Goal: Task Accomplishment & Management: Complete application form

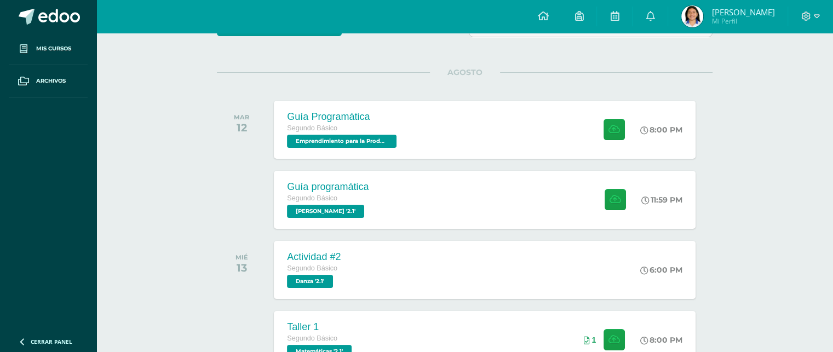
scroll to position [116, 0]
click at [444, 106] on div "Guía Programática Segundo Básico Emprendimiento para la Productividad '2.1' 8:0…" at bounding box center [484, 129] width 425 height 59
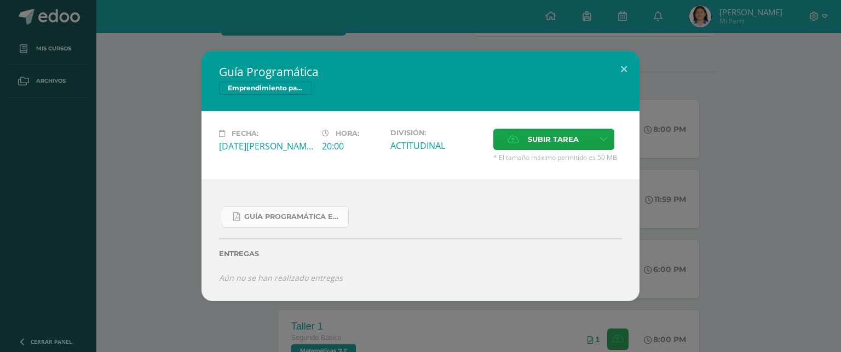
click at [296, 209] on link "Guía Programática Emprendimiento 2do Básico - 3 Bloque - Prof. Julio Villatoro.…" at bounding box center [285, 216] width 127 height 21
click at [626, 65] on button at bounding box center [623, 69] width 31 height 37
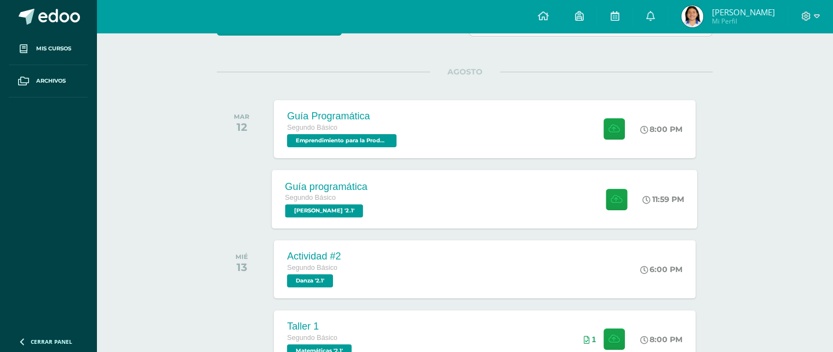
click at [425, 200] on div "Guía programática Segundo Básico PEREL '2.1' 11:59 PM Guía programática PEREL" at bounding box center [484, 199] width 425 height 59
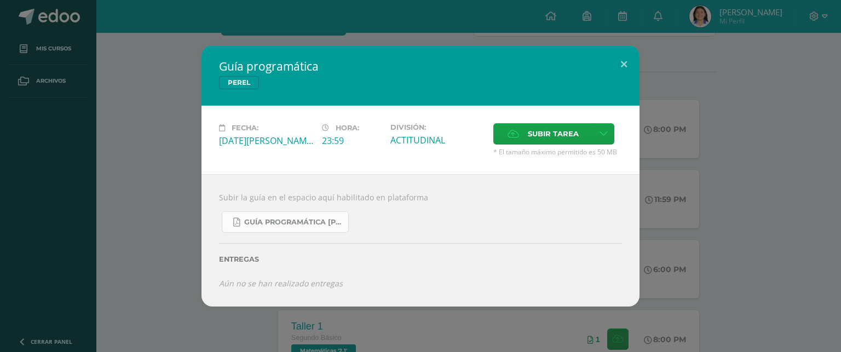
click at [287, 227] on link "Guía Programática PEREL 2do Básico - Bloque 3 - Profe. Julio Villatoro.pdf" at bounding box center [285, 221] width 127 height 21
click at [623, 66] on button at bounding box center [623, 63] width 31 height 37
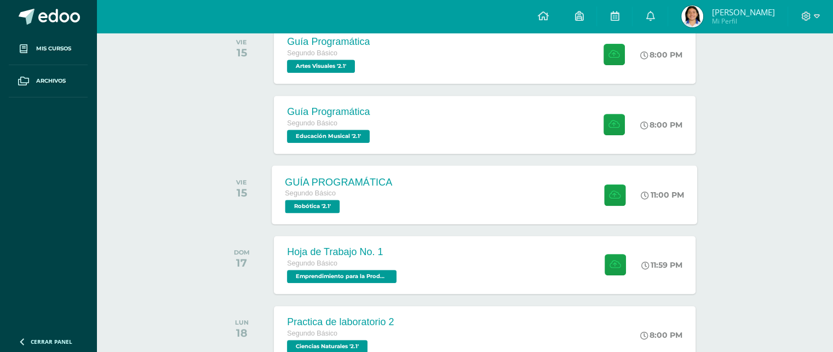
scroll to position [499, 0]
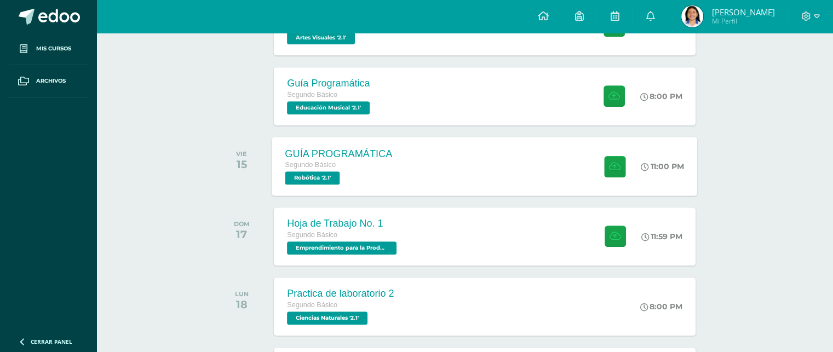
click at [400, 174] on div "GUÍA PROGRAMÁTICA Segundo Básico Robótica '2.1'" at bounding box center [339, 166] width 134 height 59
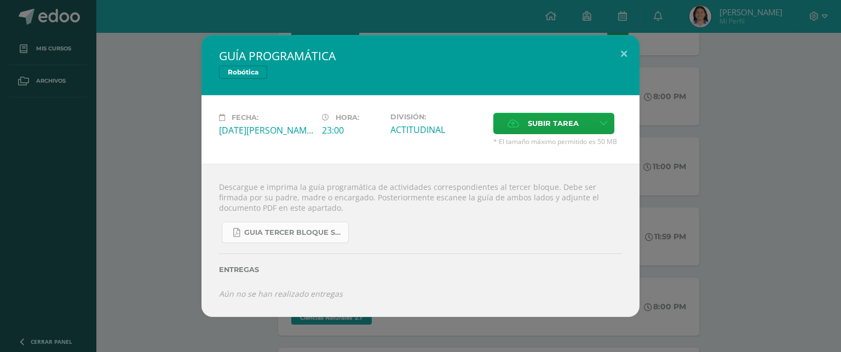
click at [300, 227] on link "GUIA TERCER BLOQUE SEGUNDO BÁSICO.pdf" at bounding box center [285, 232] width 127 height 21
click at [616, 52] on button at bounding box center [623, 53] width 31 height 37
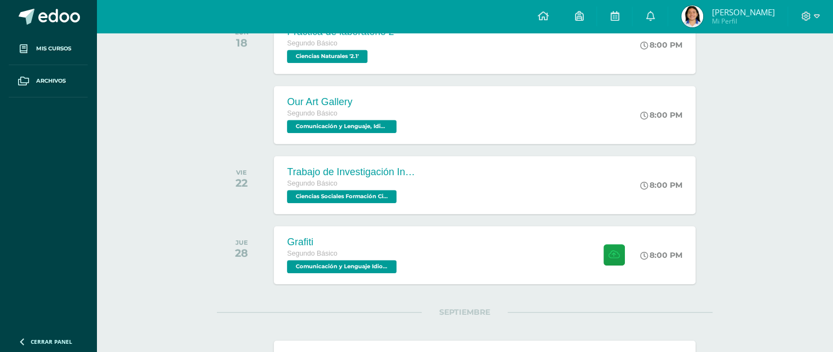
scroll to position [773, 0]
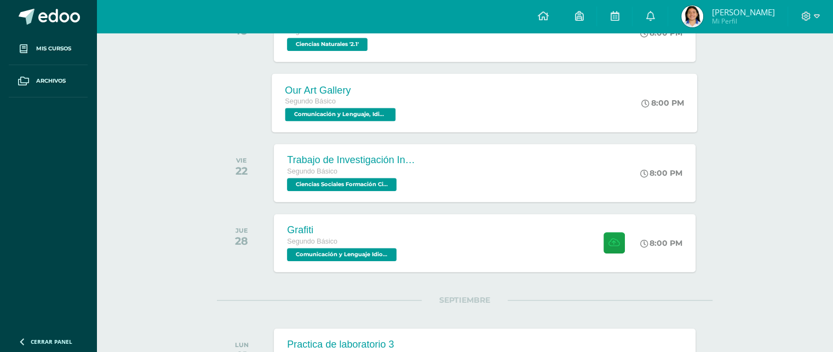
click at [415, 95] on div "Our Art Gallery Segundo Básico Comunicación y Lenguaje, Idioma Extranjero 'Ingl…" at bounding box center [484, 102] width 425 height 59
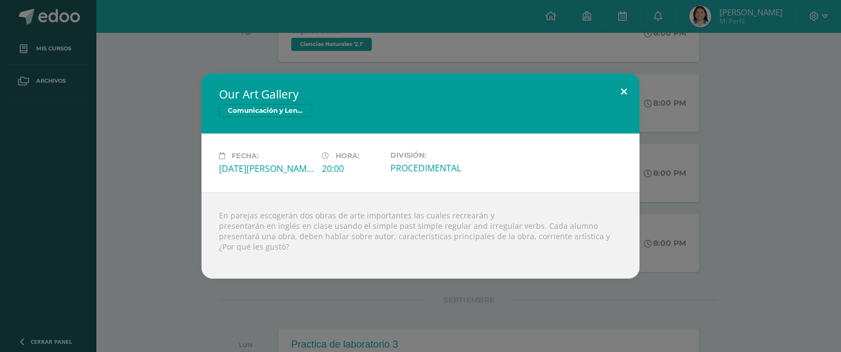
click at [611, 100] on button at bounding box center [623, 91] width 31 height 37
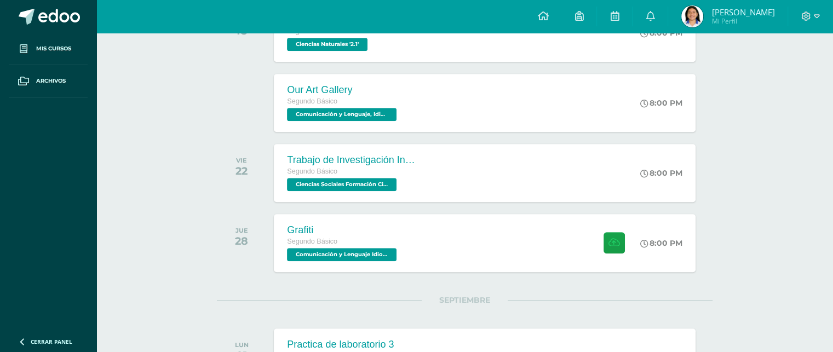
click at [523, 166] on div "Trabajo de Investigación Individual Segundo Básico Ciencias Sociales Formación …" at bounding box center [484, 173] width 421 height 58
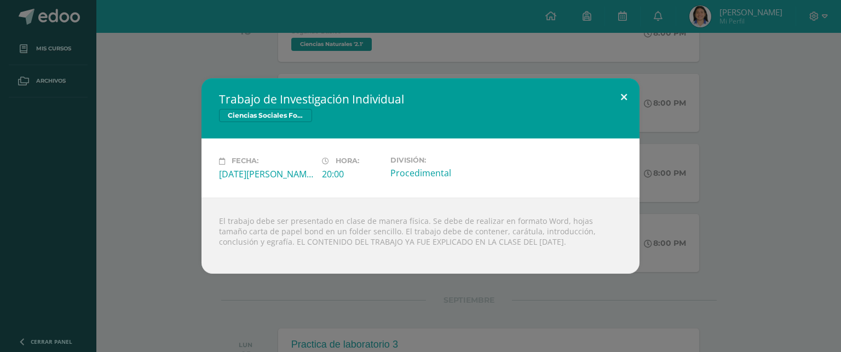
click at [614, 89] on button at bounding box center [623, 96] width 31 height 37
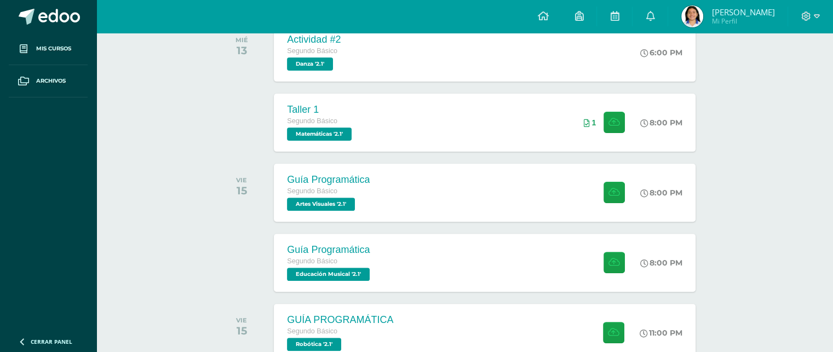
scroll to position [335, 0]
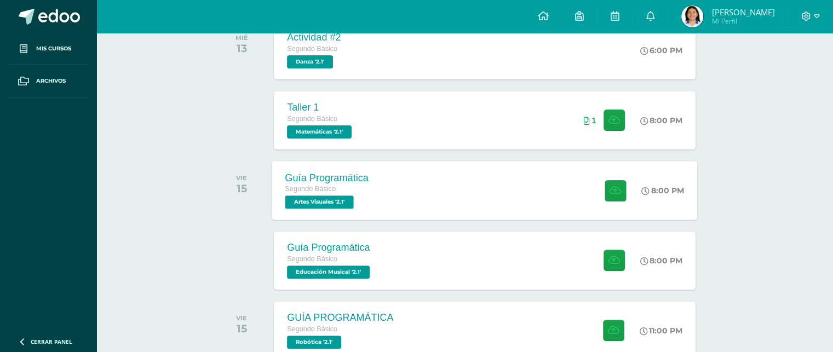
click at [377, 183] on div "Guía Programática Segundo Básico Artes Visuales '2.1'" at bounding box center [327, 190] width 110 height 59
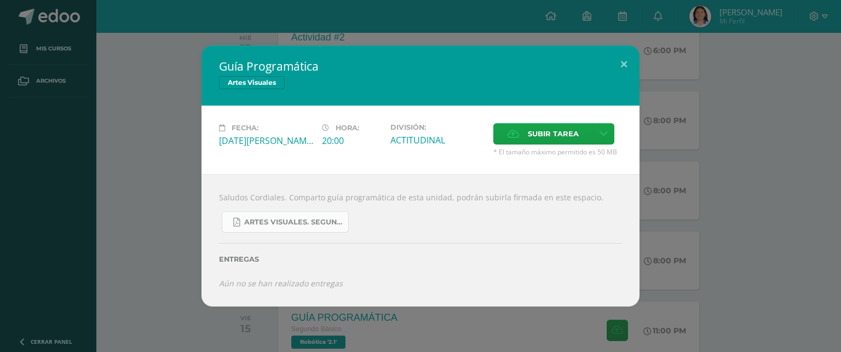
click at [308, 225] on span "Artes Visuales. Segundo básico..pdf" at bounding box center [293, 222] width 99 height 9
click at [625, 64] on button at bounding box center [623, 63] width 31 height 37
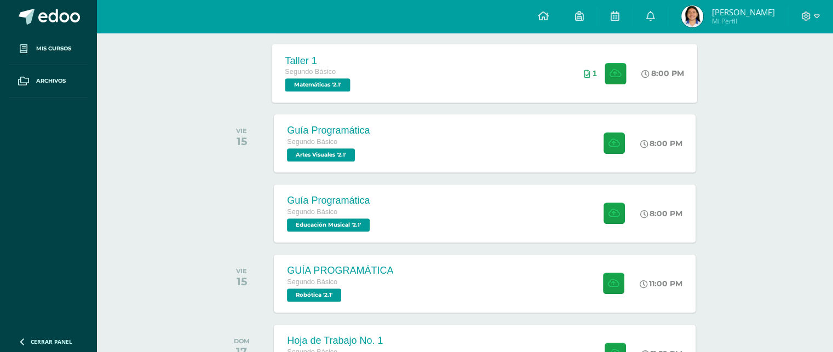
scroll to position [390, 0]
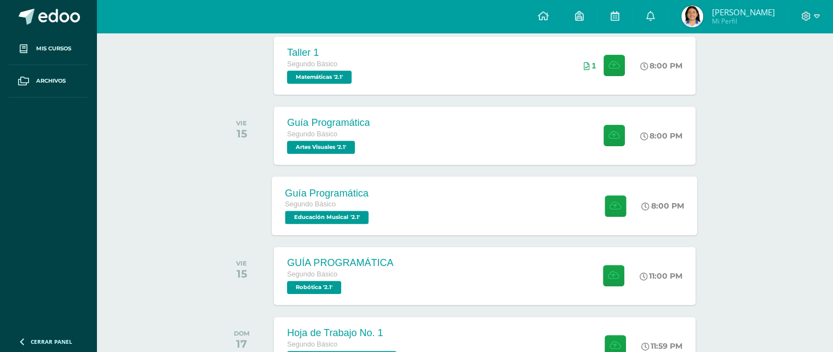
click at [428, 190] on div "Guía Programática Segundo Básico Educación Musical '2.1' 8:00 PM Guía Programát…" at bounding box center [484, 205] width 425 height 59
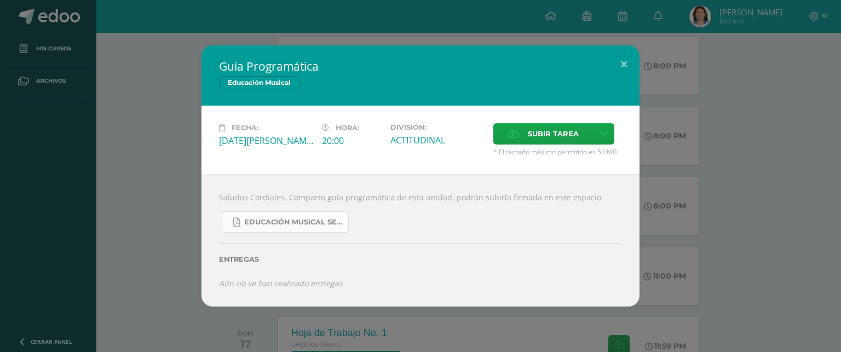
click at [313, 222] on span "Educación Musical Segundo. Básico..pdf" at bounding box center [293, 222] width 99 height 9
click at [629, 67] on button at bounding box center [623, 63] width 31 height 37
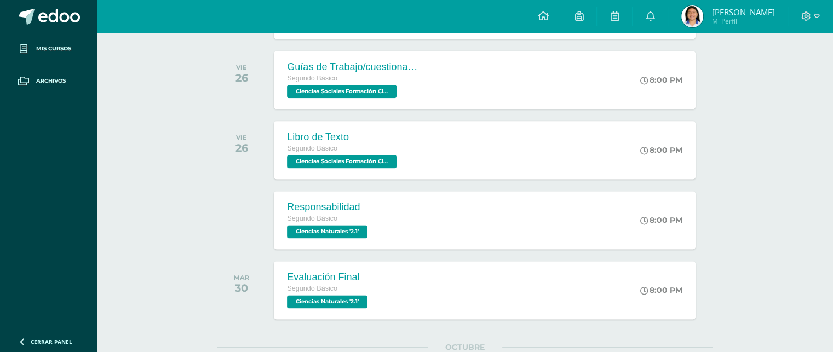
scroll to position [1430, 0]
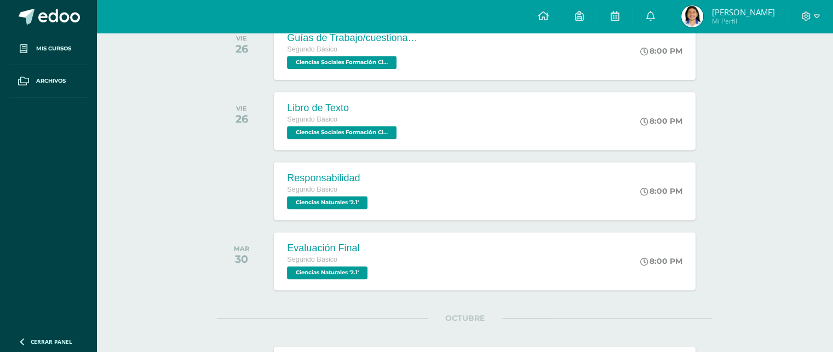
click at [703, 13] on img at bounding box center [692, 16] width 22 height 22
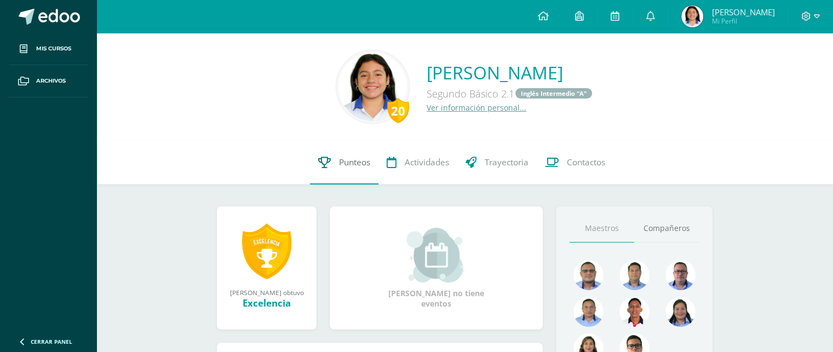
click at [333, 171] on link "Punteos" at bounding box center [344, 163] width 68 height 44
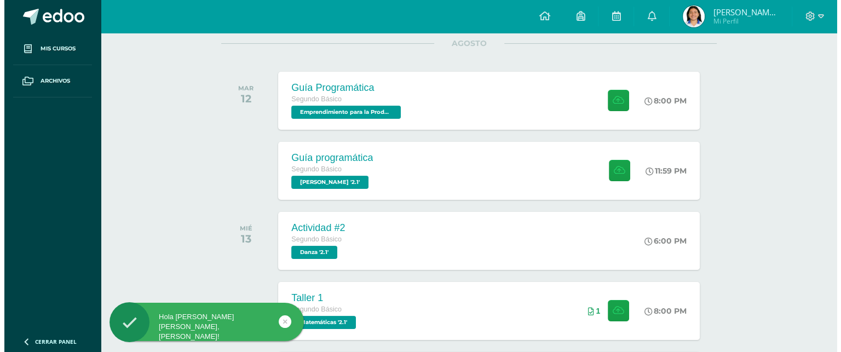
scroll to position [164, 0]
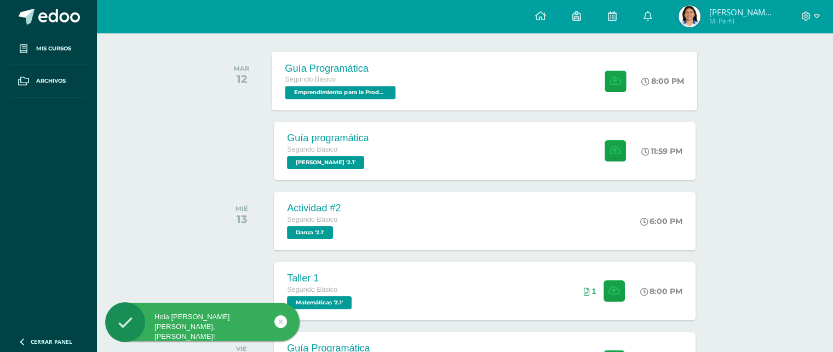
click at [442, 99] on div "Guía Programática Segundo Básico Emprendimiento para la Productividad '2.1' 8:0…" at bounding box center [484, 80] width 425 height 59
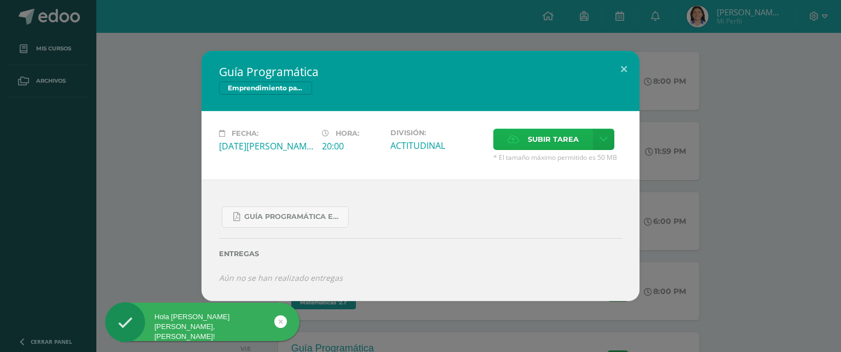
click at [523, 140] on label "Subir tarea" at bounding box center [543, 139] width 100 height 21
click at [0, 0] on input "Subir tarea" at bounding box center [0, 0] width 0 height 0
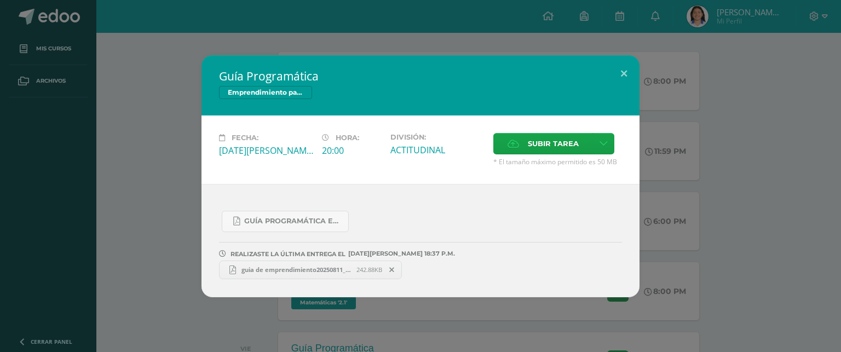
click at [282, 267] on span "guia de emprendimiento20250811_18312057.pdf" at bounding box center [296, 269] width 120 height 8
click at [628, 74] on button at bounding box center [623, 73] width 31 height 37
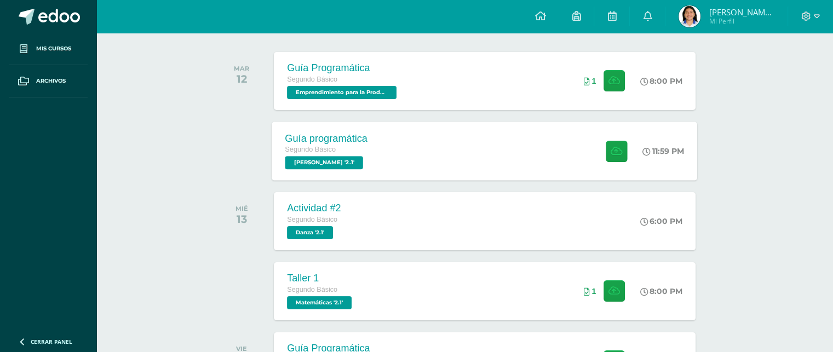
click at [493, 155] on div "Guía programática Segundo Básico PEREL '2.1' 11:59 PM Guía programática PEREL" at bounding box center [484, 151] width 425 height 59
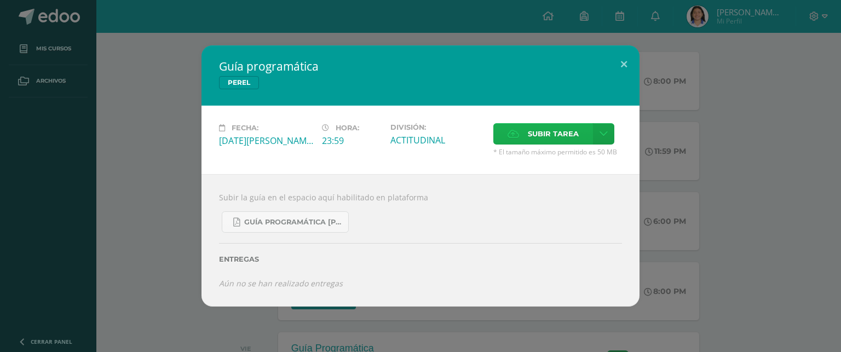
click at [537, 132] on span "Subir tarea" at bounding box center [553, 134] width 51 height 20
click at [0, 0] on input "Subir tarea" at bounding box center [0, 0] width 0 height 0
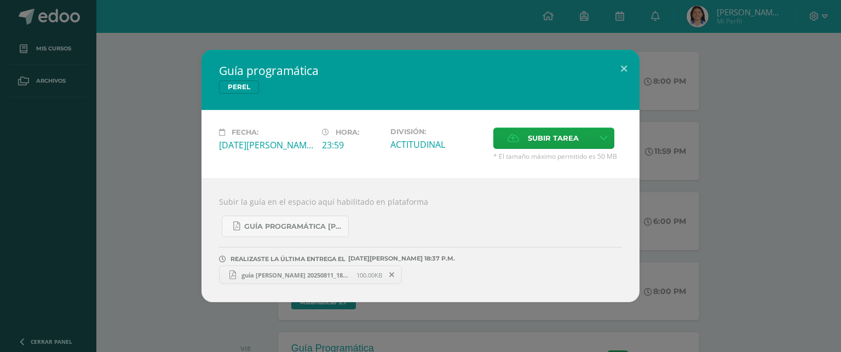
click at [291, 278] on span "guia de perel 20250811_18272028.pdf" at bounding box center [296, 275] width 120 height 8
click at [620, 73] on button at bounding box center [623, 68] width 31 height 37
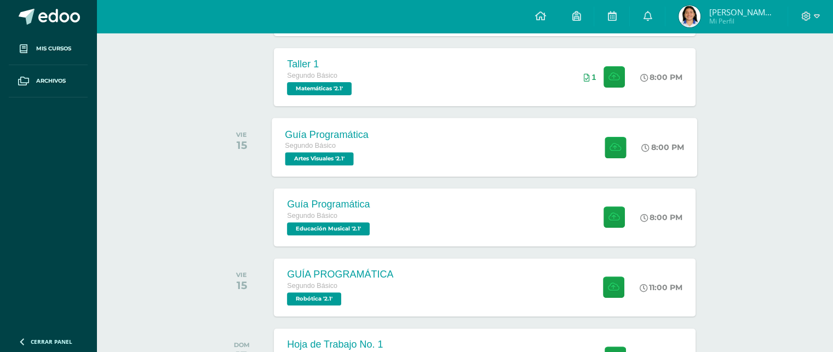
scroll to position [383, 0]
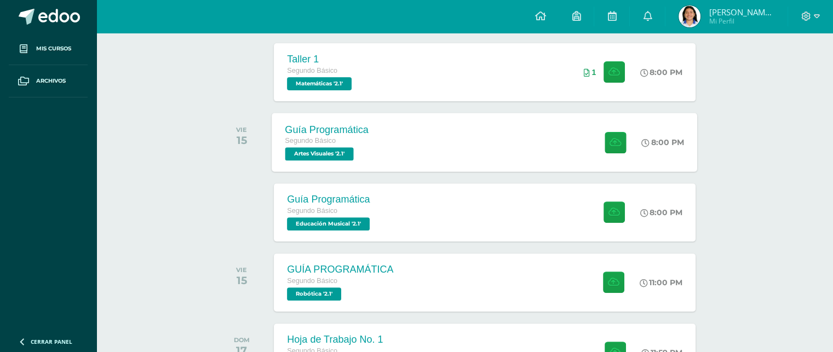
click at [472, 147] on div "Guía Programática Segundo Básico Artes Visuales '2.1' 8:00 PM Guía Programática…" at bounding box center [484, 142] width 425 height 59
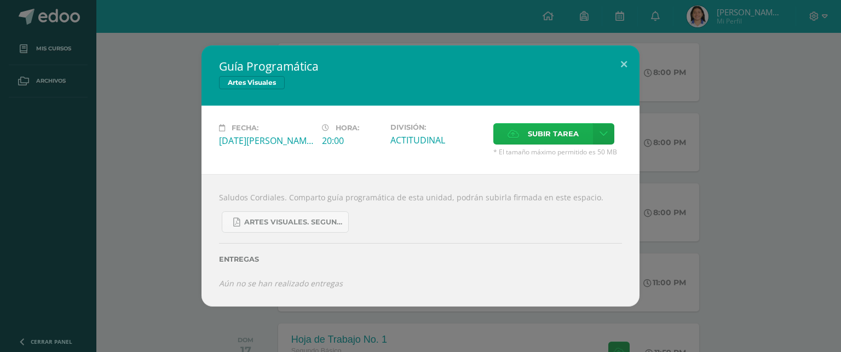
click at [537, 129] on span "Subir tarea" at bounding box center [553, 134] width 51 height 20
click at [0, 0] on input "Subir tarea" at bounding box center [0, 0] width 0 height 0
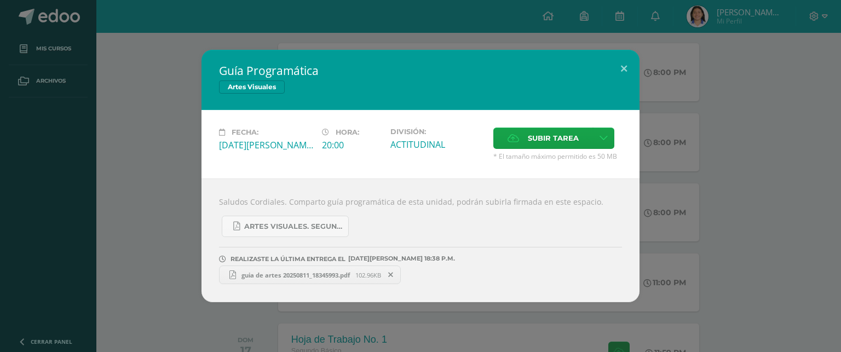
click at [299, 274] on span "guia de artes 20250811_18345993.pdf" at bounding box center [295, 275] width 119 height 8
click at [624, 72] on button at bounding box center [623, 68] width 31 height 37
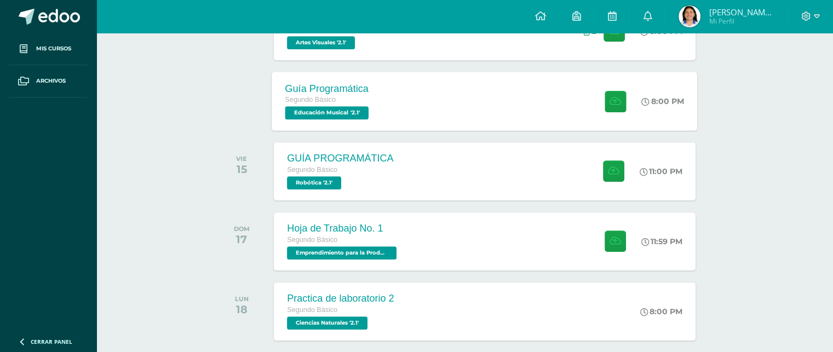
scroll to position [493, 0]
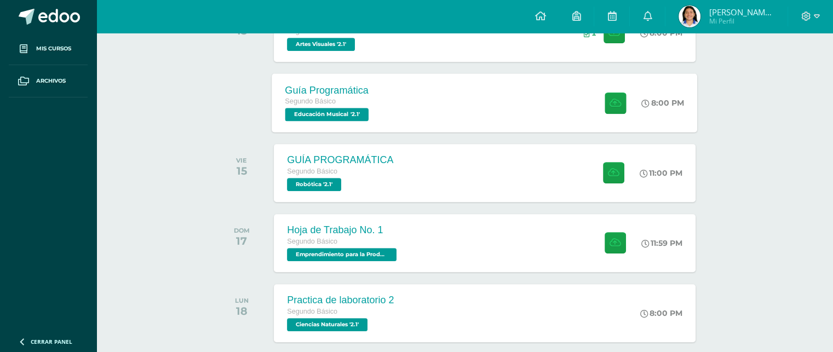
click at [490, 123] on div "Guía Programática Segundo Básico Educación Musical '2.1' 8:00 PM Guía Programát…" at bounding box center [484, 102] width 425 height 59
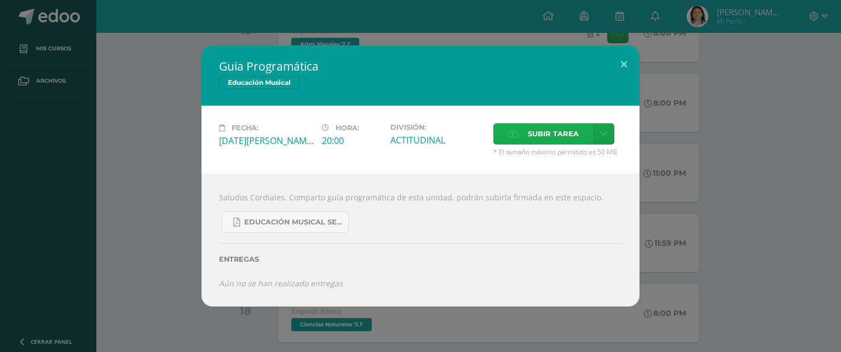
click at [561, 138] on span "Subir tarea" at bounding box center [553, 134] width 51 height 20
click at [0, 0] on input "Subir tarea" at bounding box center [0, 0] width 0 height 0
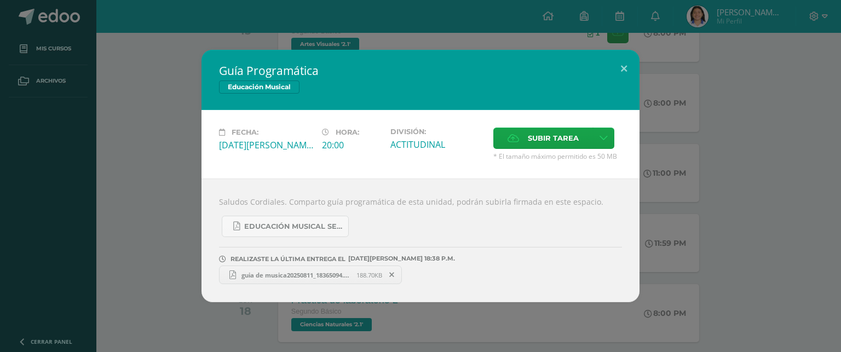
click at [277, 276] on span "guia de musica20250811_18365094.pdf" at bounding box center [296, 275] width 120 height 8
click at [614, 65] on button at bounding box center [623, 68] width 31 height 37
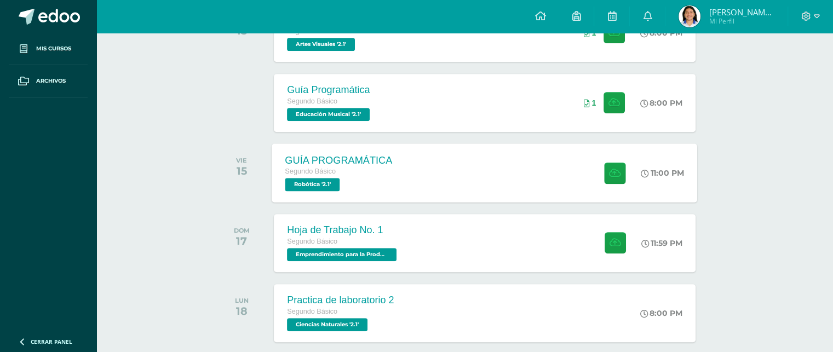
click at [423, 163] on div "GUÍA PROGRAMÁTICA Segundo Básico Robótica '2.1' 11:00 PM GUÍA PROGRAMÁTICA Robó…" at bounding box center [484, 172] width 425 height 59
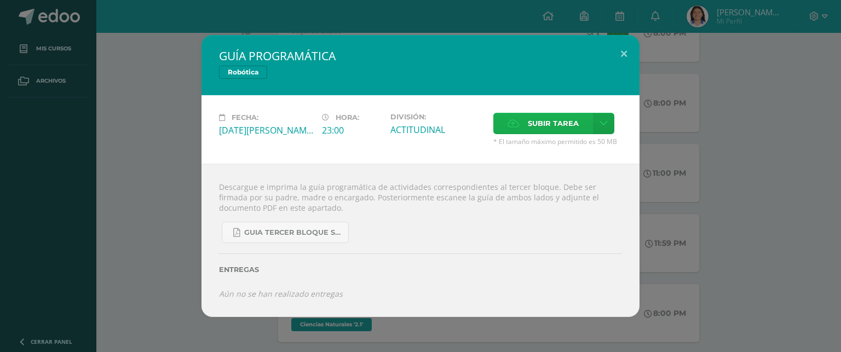
click at [534, 129] on span "Subir tarea" at bounding box center [553, 123] width 51 height 20
click at [0, 0] on input "Subir tarea" at bounding box center [0, 0] width 0 height 0
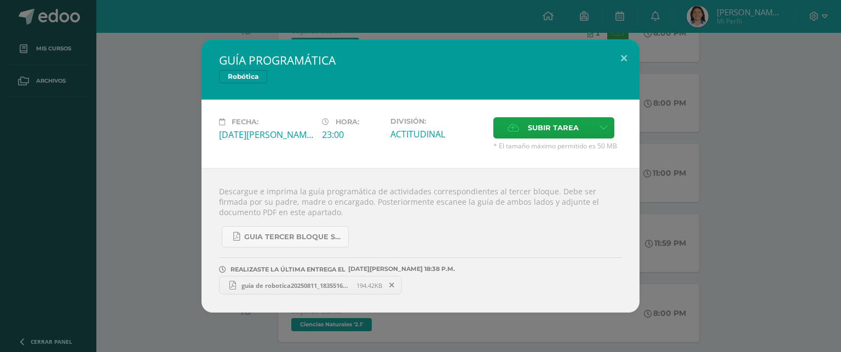
click at [276, 281] on span "guia de robotica20250811_18355161.pdf" at bounding box center [296, 285] width 120 height 8
click at [619, 65] on button at bounding box center [623, 57] width 31 height 37
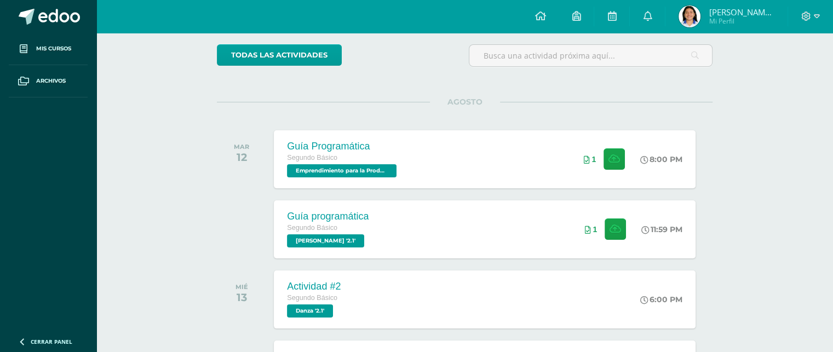
scroll to position [0, 0]
